Goal: Task Accomplishment & Management: Use online tool/utility

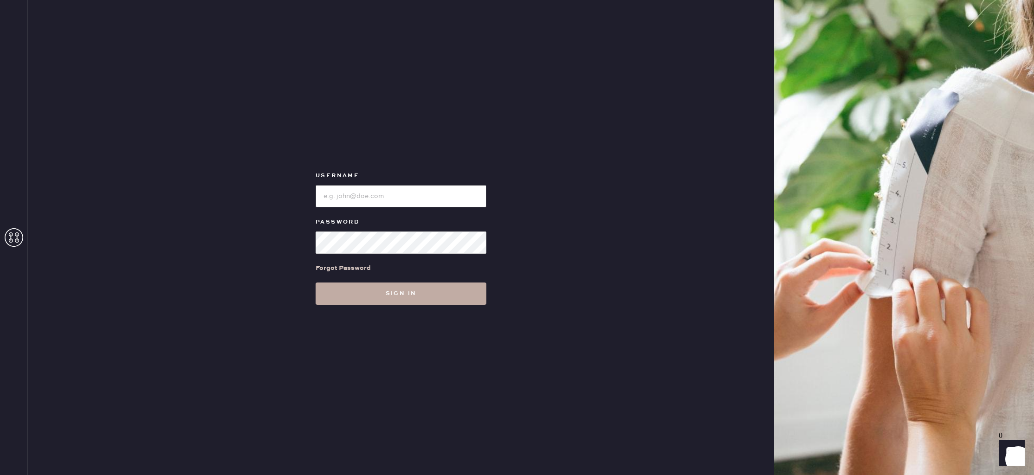
type input "reformationlajolla"
click at [395, 298] on button "Sign in" at bounding box center [400, 294] width 171 height 22
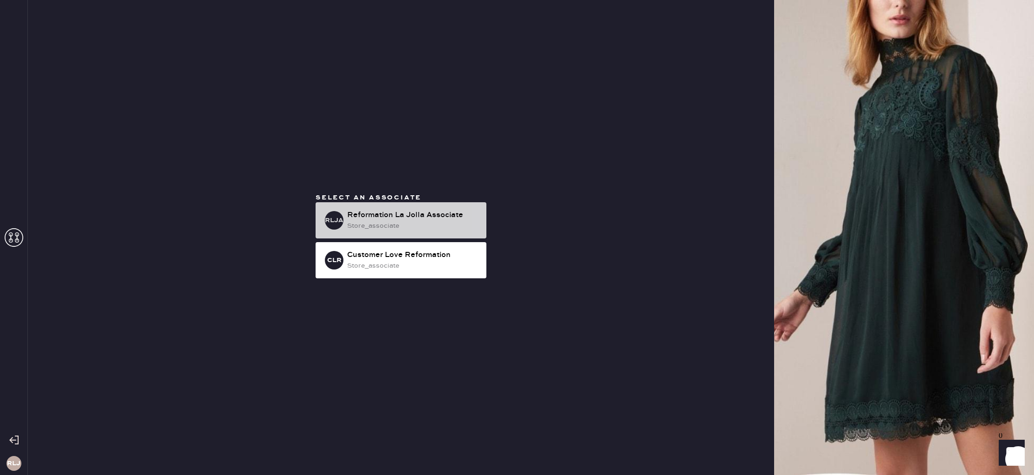
click at [365, 218] on div "Reformation La Jolla Associate" at bounding box center [413, 215] width 132 height 11
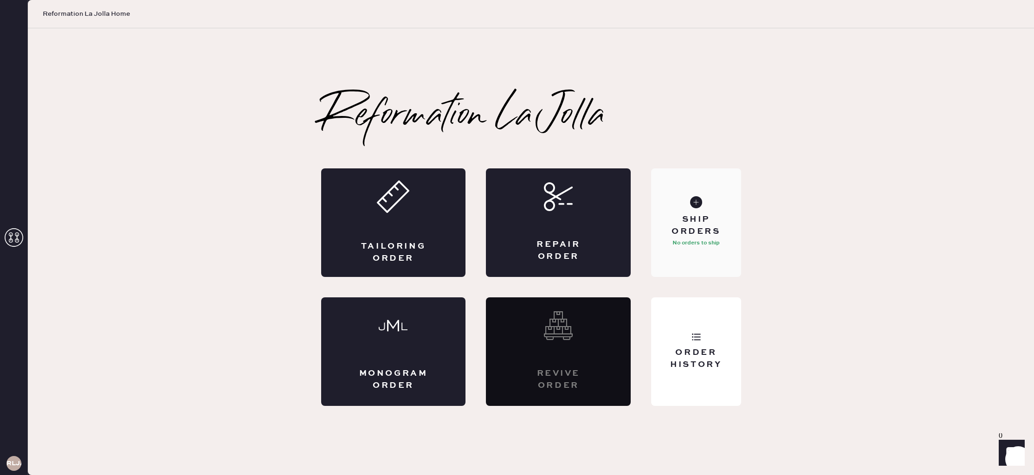
click at [716, 211] on div "Ship Orders No orders to ship" at bounding box center [696, 222] width 90 height 109
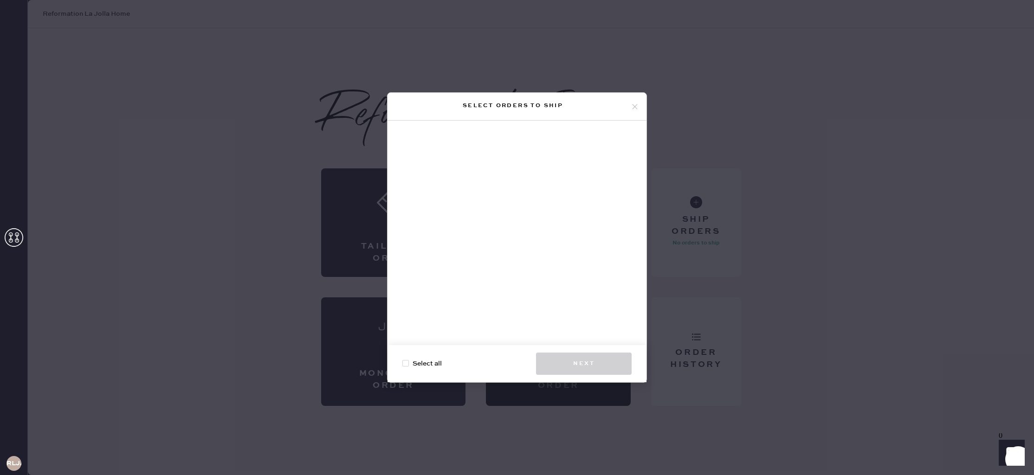
drag, startPoint x: 635, startPoint y: 105, endPoint x: 650, endPoint y: 300, distance: 195.4
click at [635, 105] on icon at bounding box center [635, 107] width 8 height 8
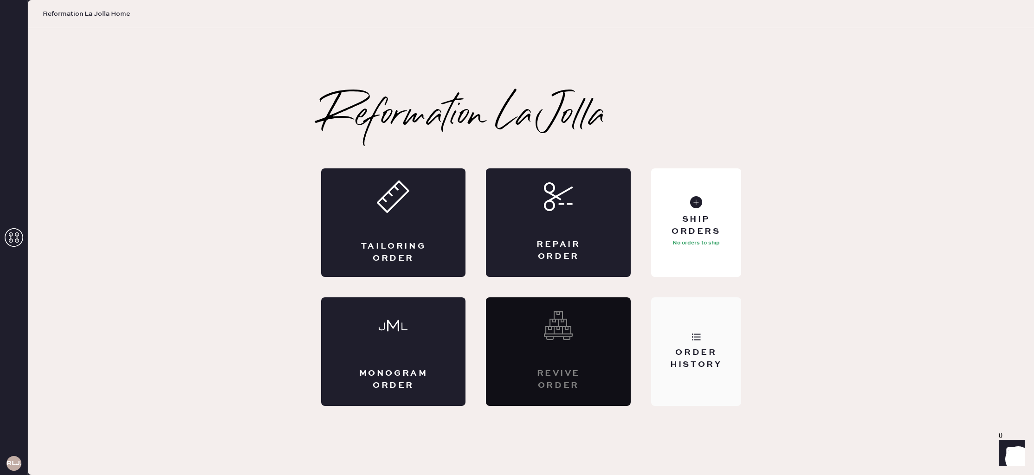
click at [691, 354] on div "Order History" at bounding box center [695, 358] width 75 height 23
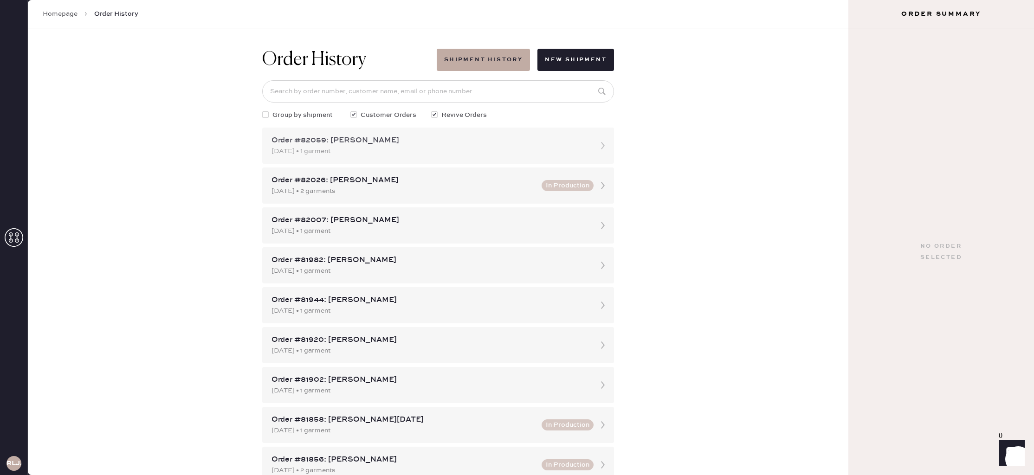
click at [374, 148] on div "[DATE] • 1 garment" at bounding box center [429, 151] width 316 height 10
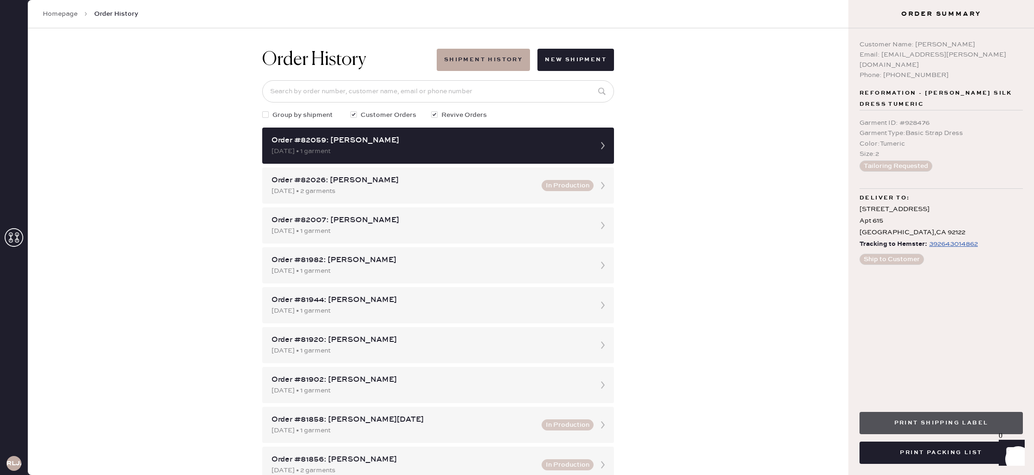
click at [941, 428] on button "Print Shipping Label" at bounding box center [940, 423] width 163 height 22
drag, startPoint x: 931, startPoint y: 455, endPoint x: 945, endPoint y: 450, distance: 15.3
click at [931, 455] on button "Print Packing List" at bounding box center [940, 453] width 163 height 22
click at [823, 347] on div "Order History Shipment History New Shipment Group by shipment Customer Orders R…" at bounding box center [438, 251] width 820 height 447
